Goal: Transaction & Acquisition: Purchase product/service

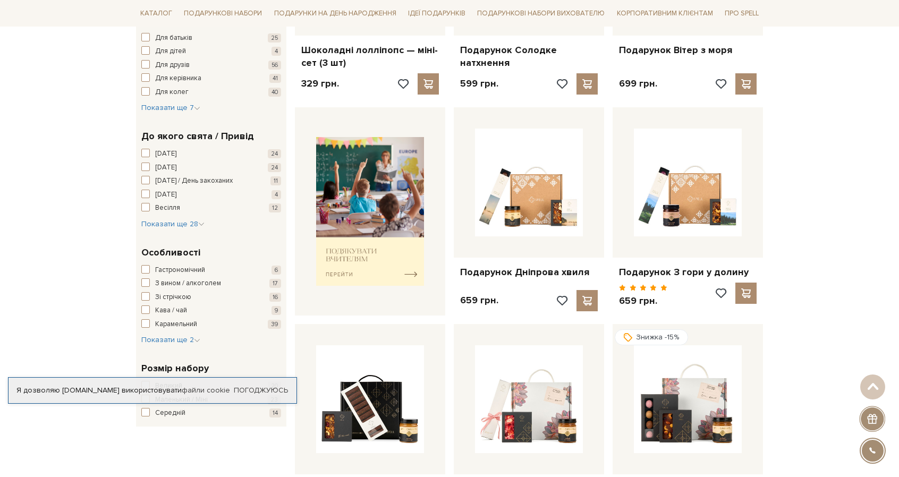
scroll to position [638, 0]
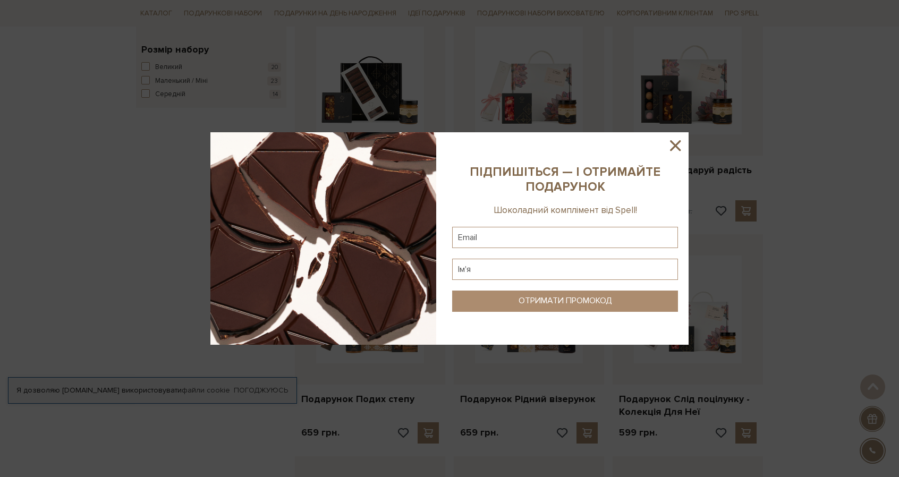
click at [709, 95] on div at bounding box center [449, 238] width 899 height 477
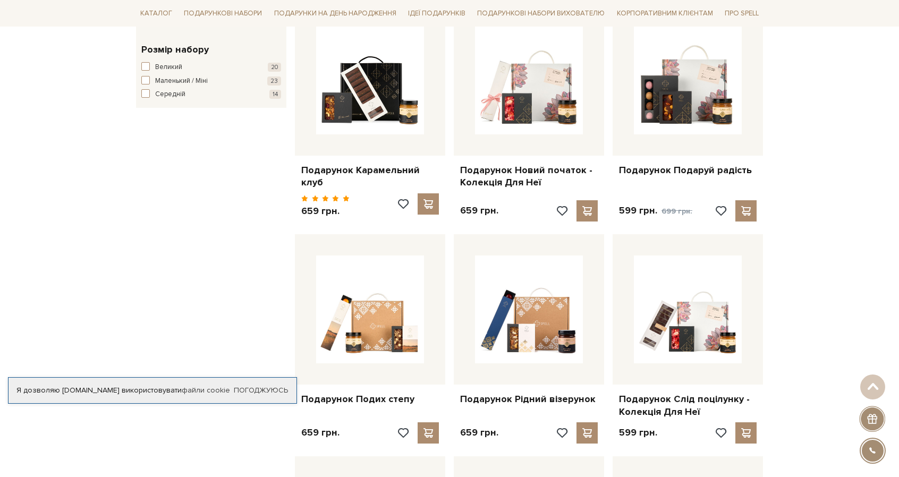
click at [709, 95] on img at bounding box center [688, 81] width 108 height 108
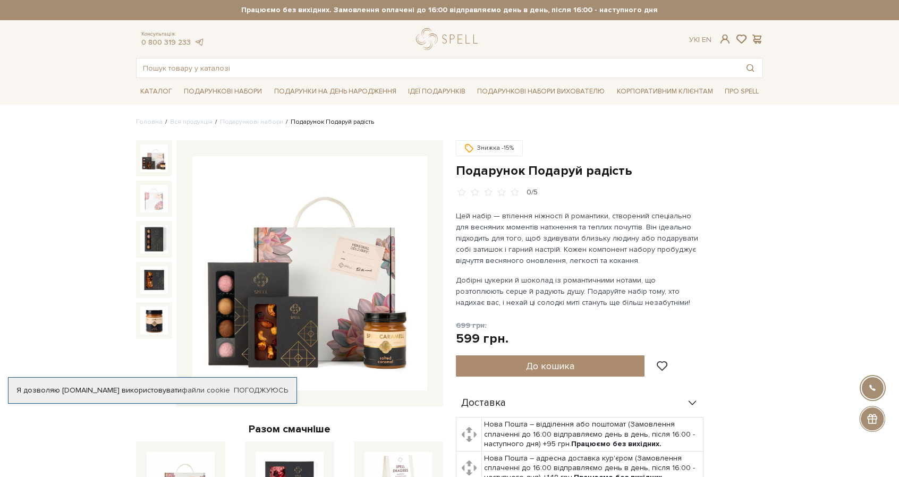
click at [274, 311] on img at bounding box center [309, 273] width 235 height 235
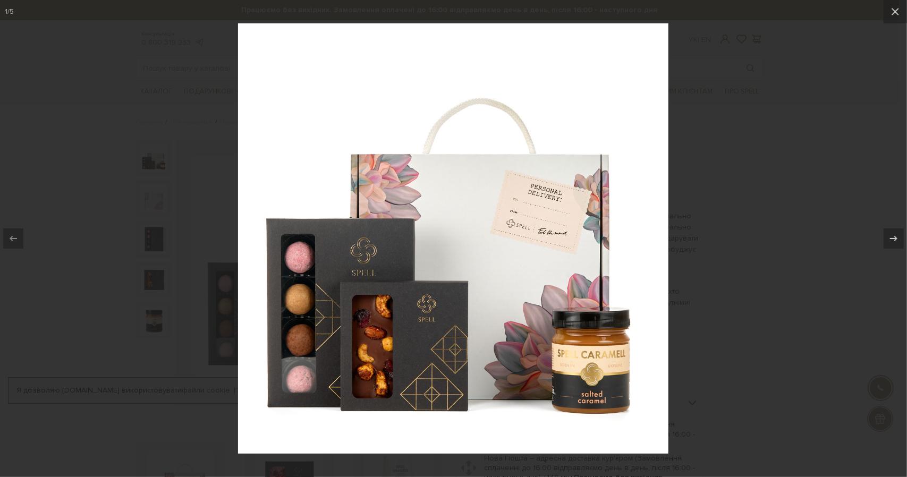
click at [707, 290] on div at bounding box center [453, 238] width 907 height 477
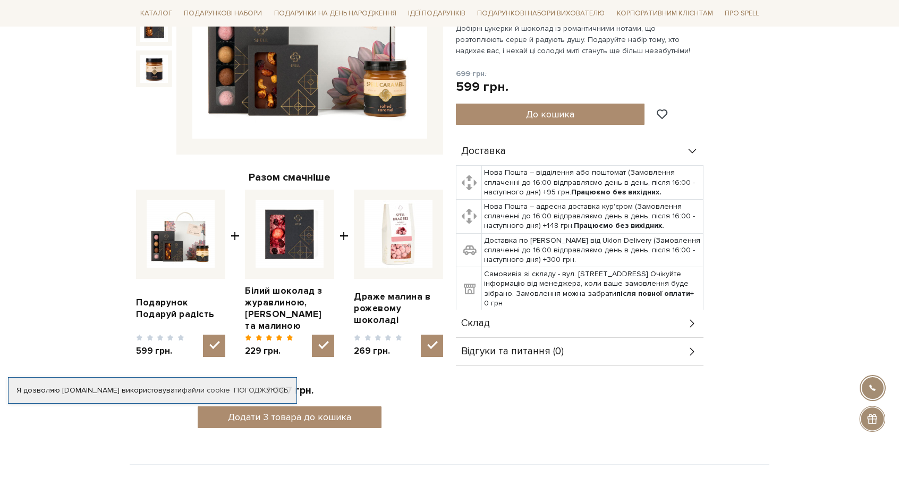
scroll to position [638, 0]
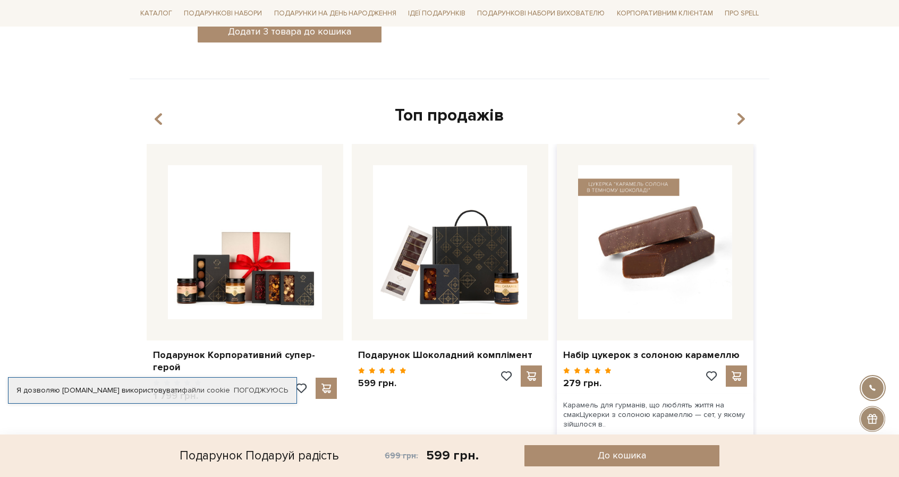
click at [652, 271] on img at bounding box center [655, 242] width 154 height 154
